Goal: Find specific page/section

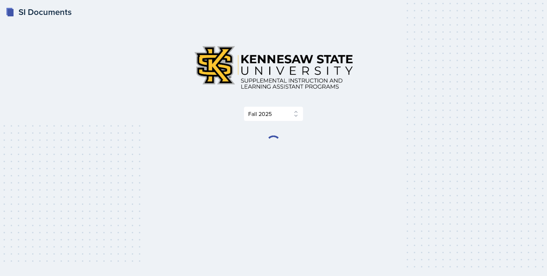
select select "2bed604d-1099-4043-b1bc-2365e8740244"
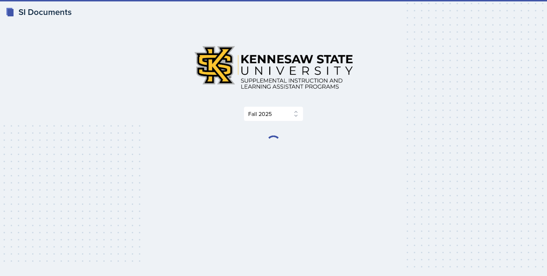
select select "2bed604d-1099-4043-b1bc-2365e8740244"
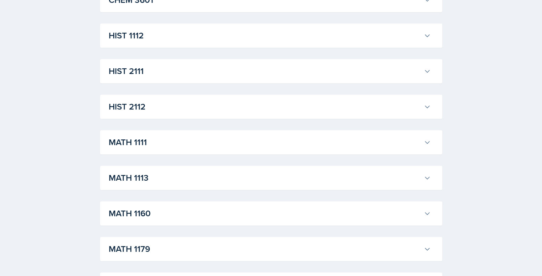
scroll to position [570, 0]
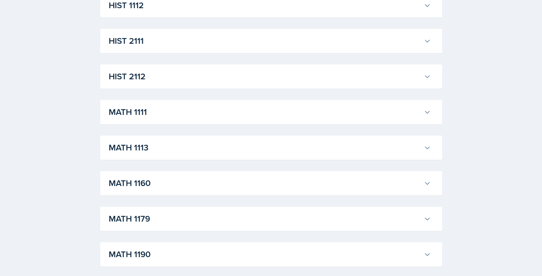
click at [426, 115] on icon at bounding box center [426, 112] width 7 height 7
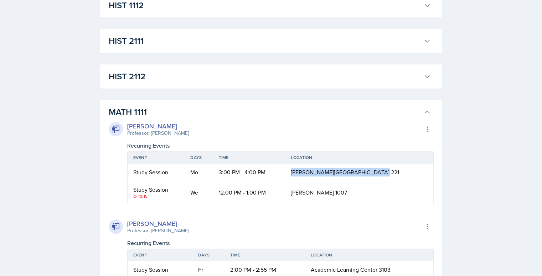
drag, startPoint x: 312, startPoint y: 173, endPoint x: 396, endPoint y: 177, distance: 83.8
click at [396, 177] on td "[PERSON_NAME][GEOGRAPHIC_DATA] 221" at bounding box center [359, 172] width 148 height 17
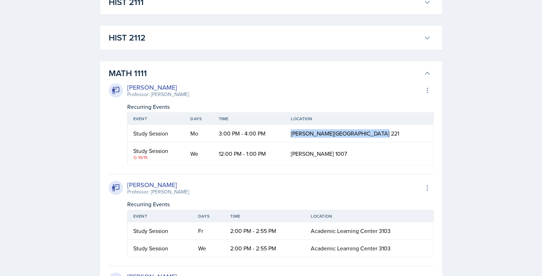
scroll to position [676, 0]
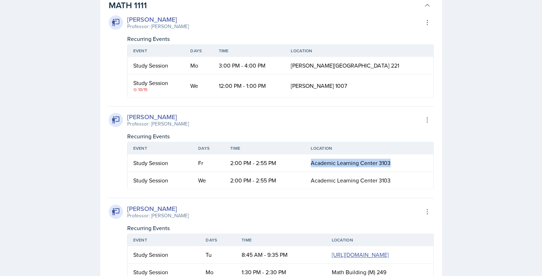
drag, startPoint x: 312, startPoint y: 163, endPoint x: 394, endPoint y: 164, distance: 83.0
click at [394, 164] on td "Academic Learning Center 3103" at bounding box center [369, 163] width 128 height 17
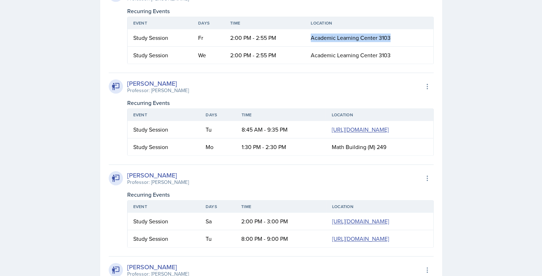
scroll to position [819, 0]
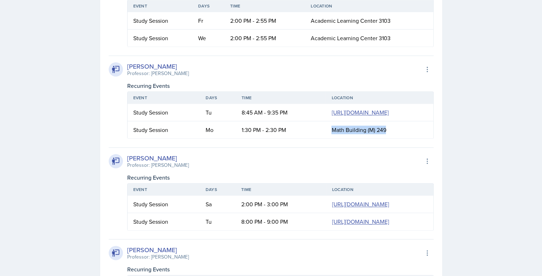
drag, startPoint x: 210, startPoint y: 177, endPoint x: 269, endPoint y: 178, distance: 59.1
click at [325, 138] on td "Math Building (M) 249" at bounding box center [378, 129] width 107 height 17
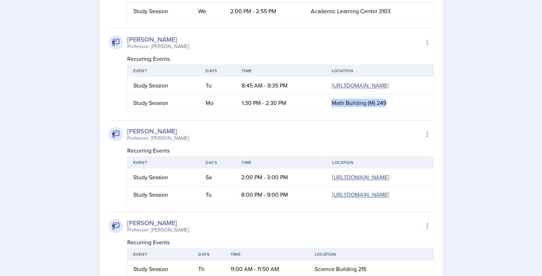
scroll to position [854, 0]
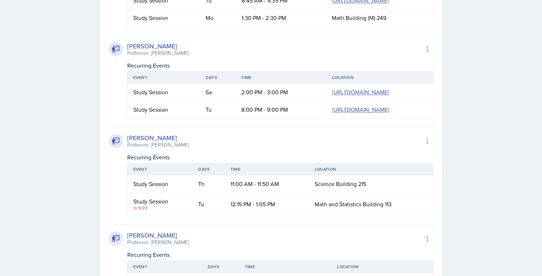
scroll to position [1032, 0]
